Goal: Task Accomplishment & Management: Manage account settings

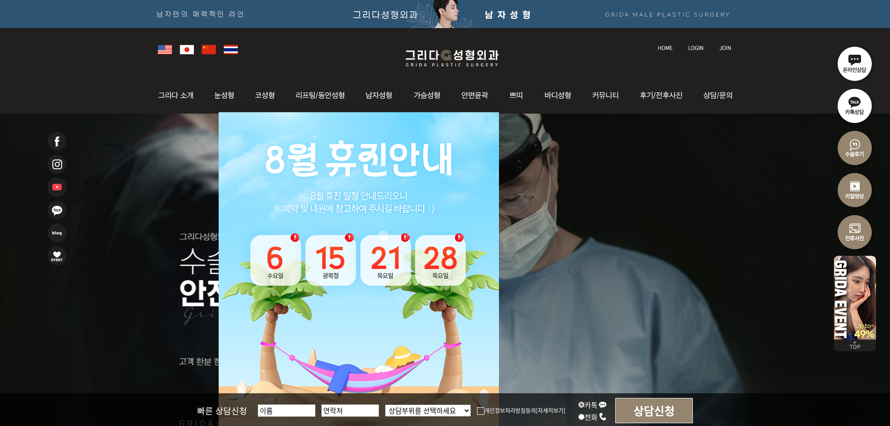
click at [698, 46] on img at bounding box center [695, 47] width 15 height 5
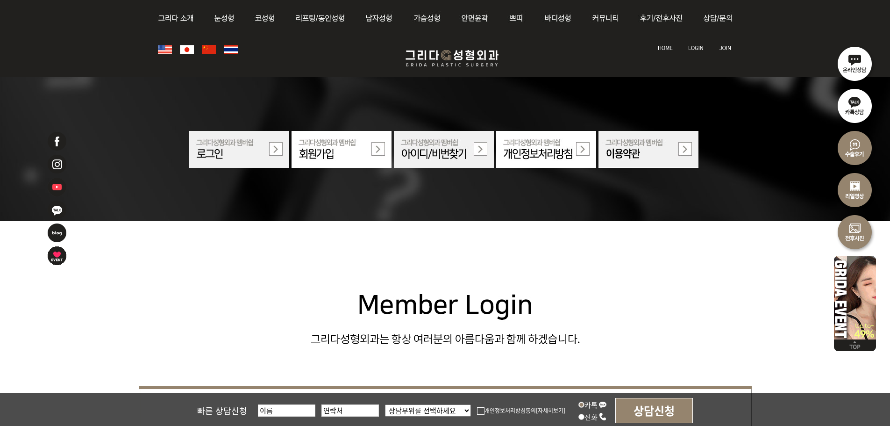
scroll to position [187, 0]
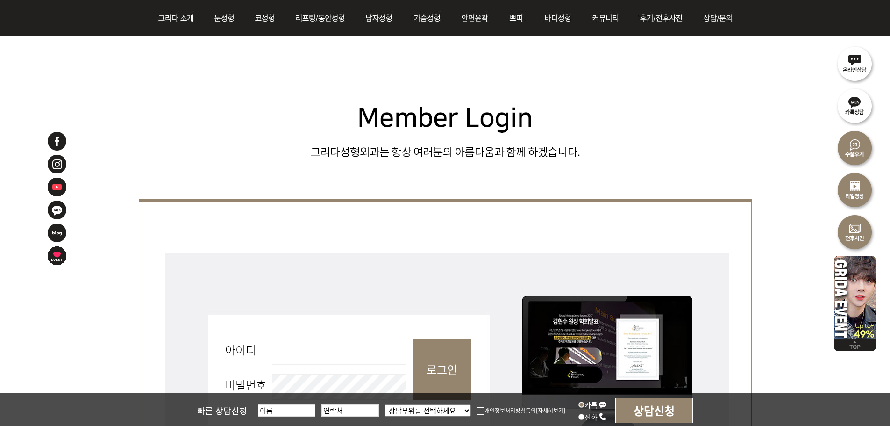
drag, startPoint x: 320, startPoint y: 349, endPoint x: 313, endPoint y: 353, distance: 7.8
click at [317, 349] on input "아이디 필수" at bounding box center [339, 352] width 135 height 26
type input "admin"
click at [447, 379] on input "로그인" at bounding box center [442, 369] width 58 height 61
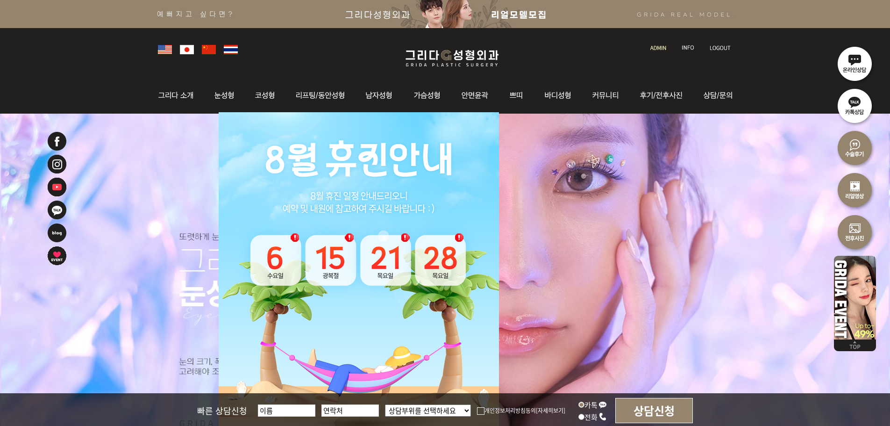
click at [655, 43] on link at bounding box center [659, 39] width 27 height 13
